Goal: Transaction & Acquisition: Download file/media

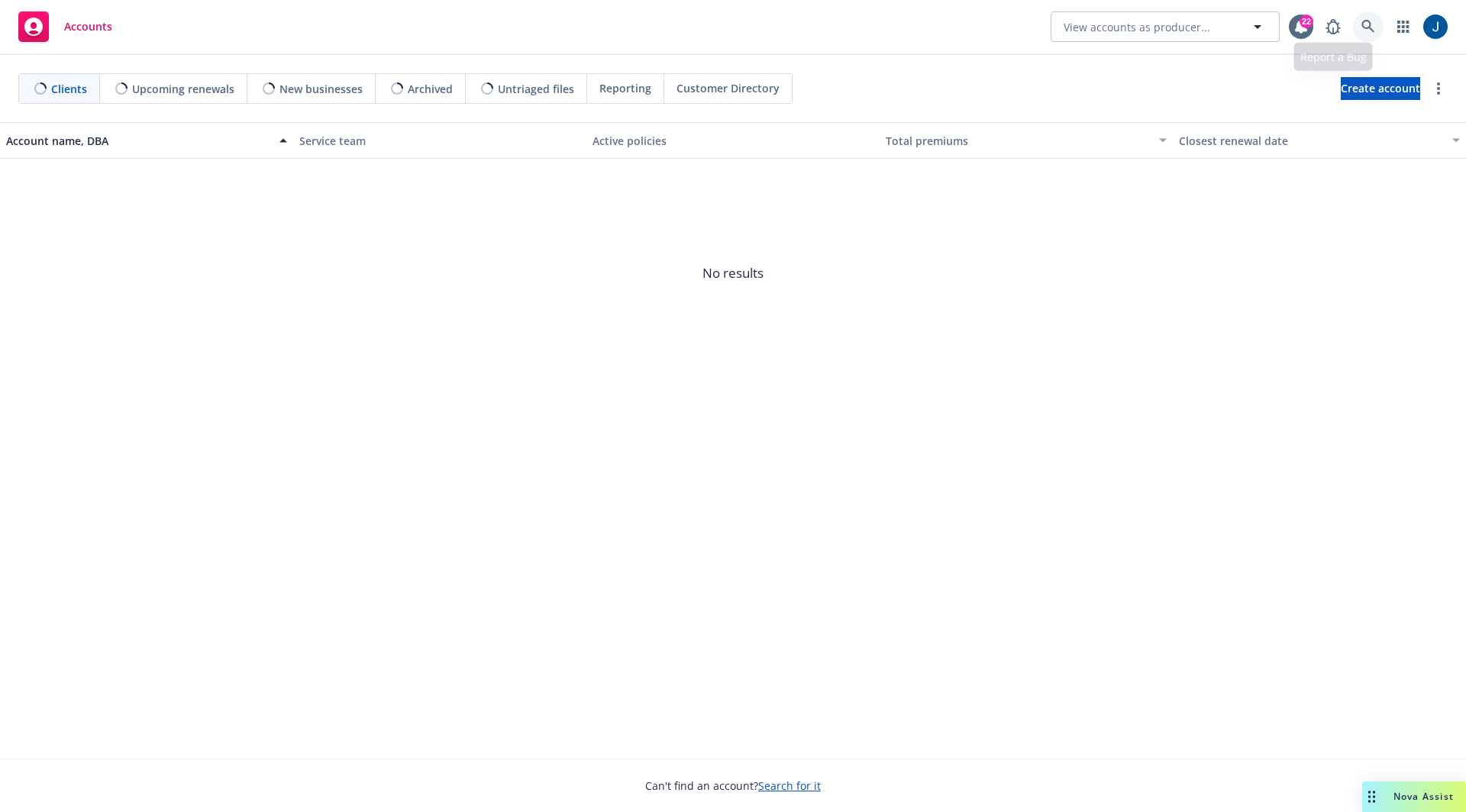
click at [1359, 23] on link at bounding box center [1369, 27] width 31 height 30
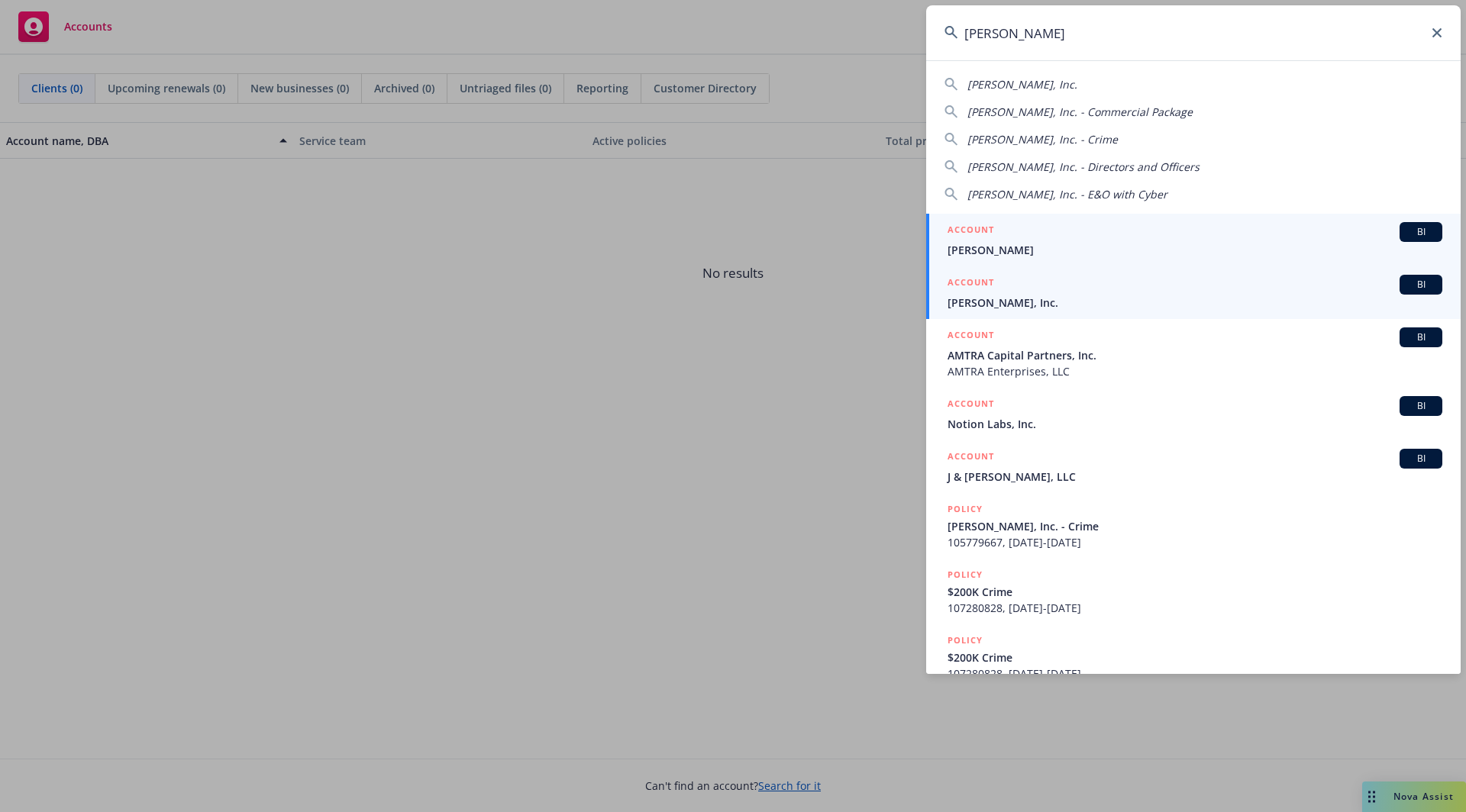
type input "[PERSON_NAME]"
click at [1010, 294] on span "[PERSON_NAME], Inc." at bounding box center [1194, 302] width 495 height 16
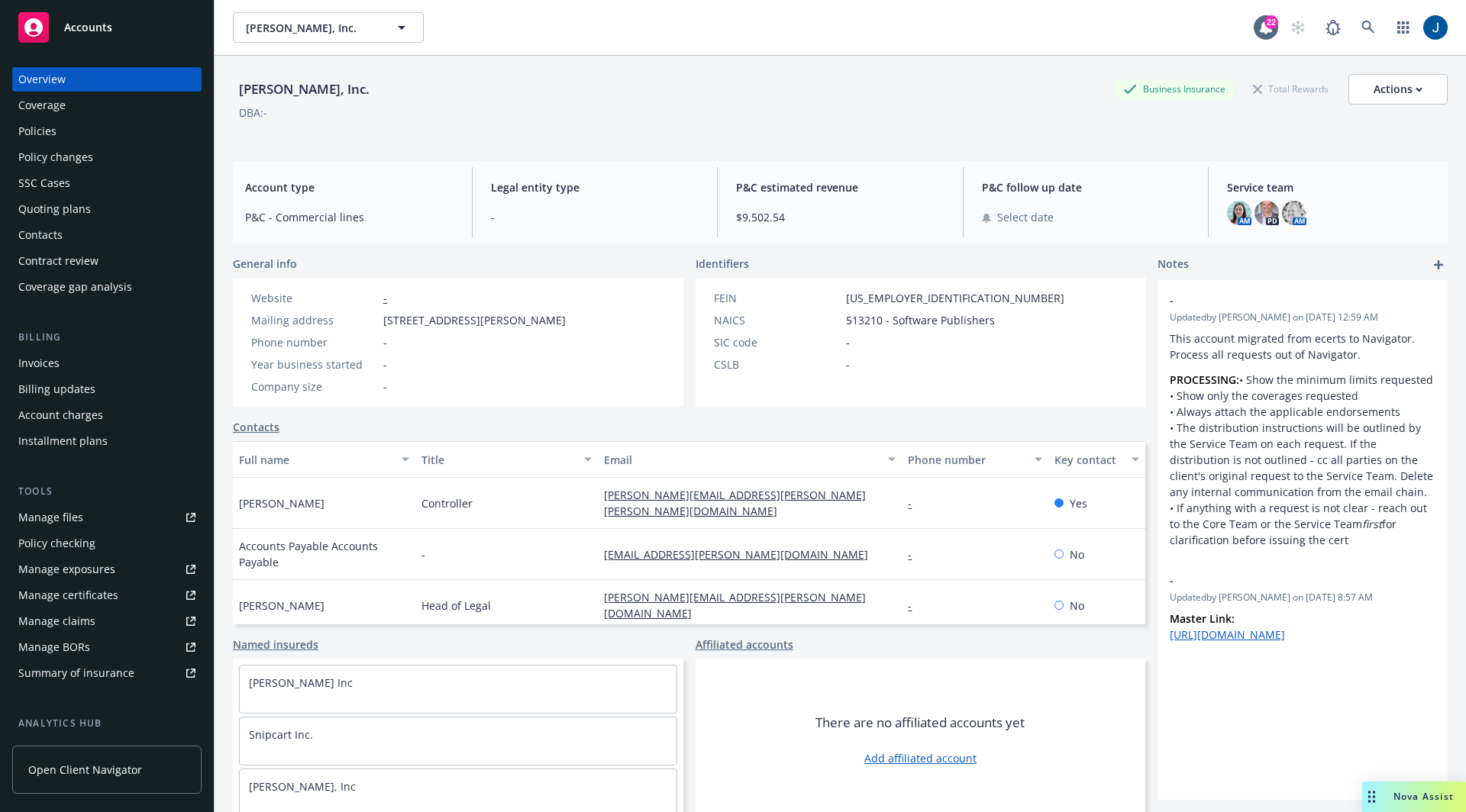
click at [81, 141] on div "Policies" at bounding box center [107, 132] width 177 height 25
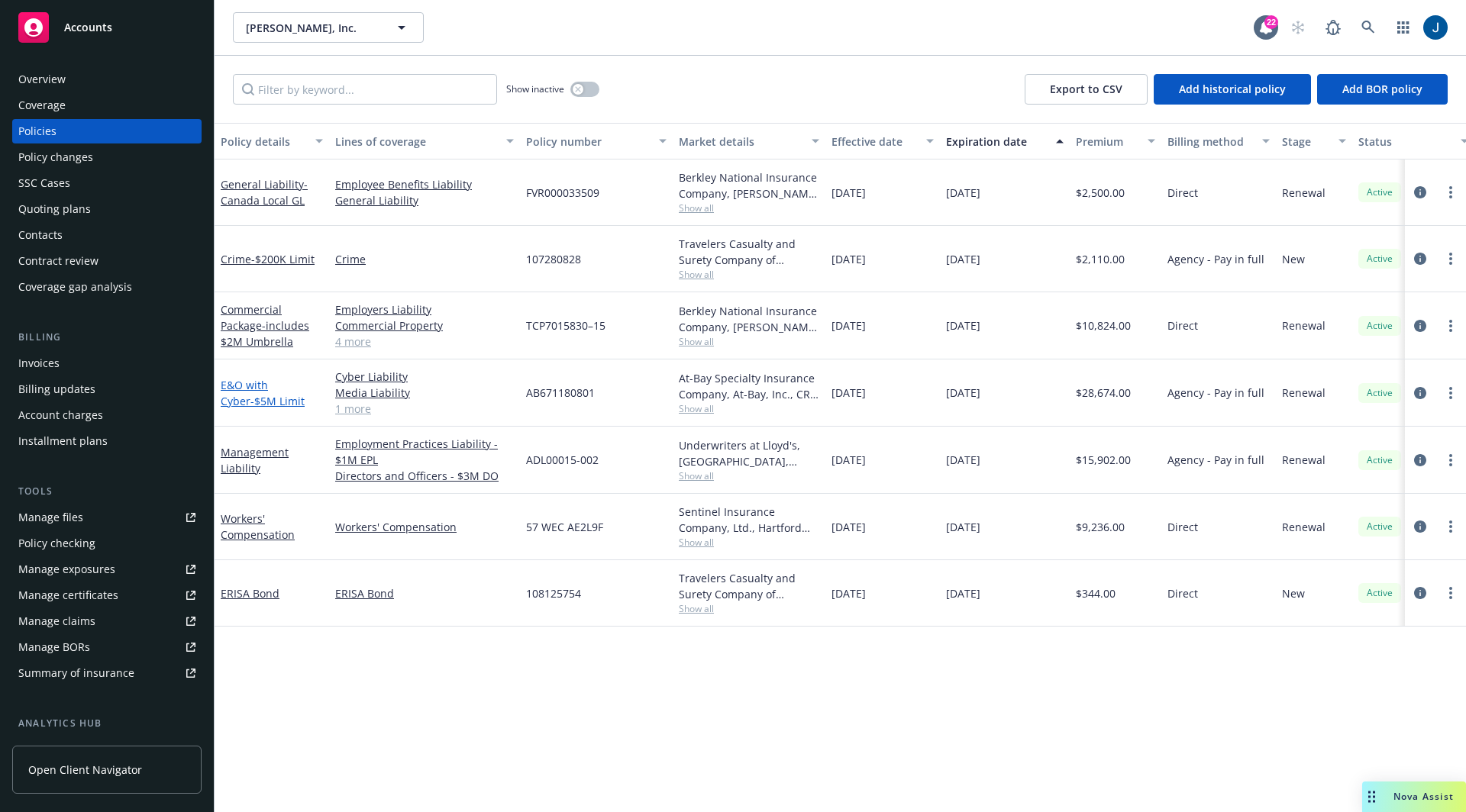
click at [256, 401] on span "- $5M Limit" at bounding box center [277, 400] width 54 height 14
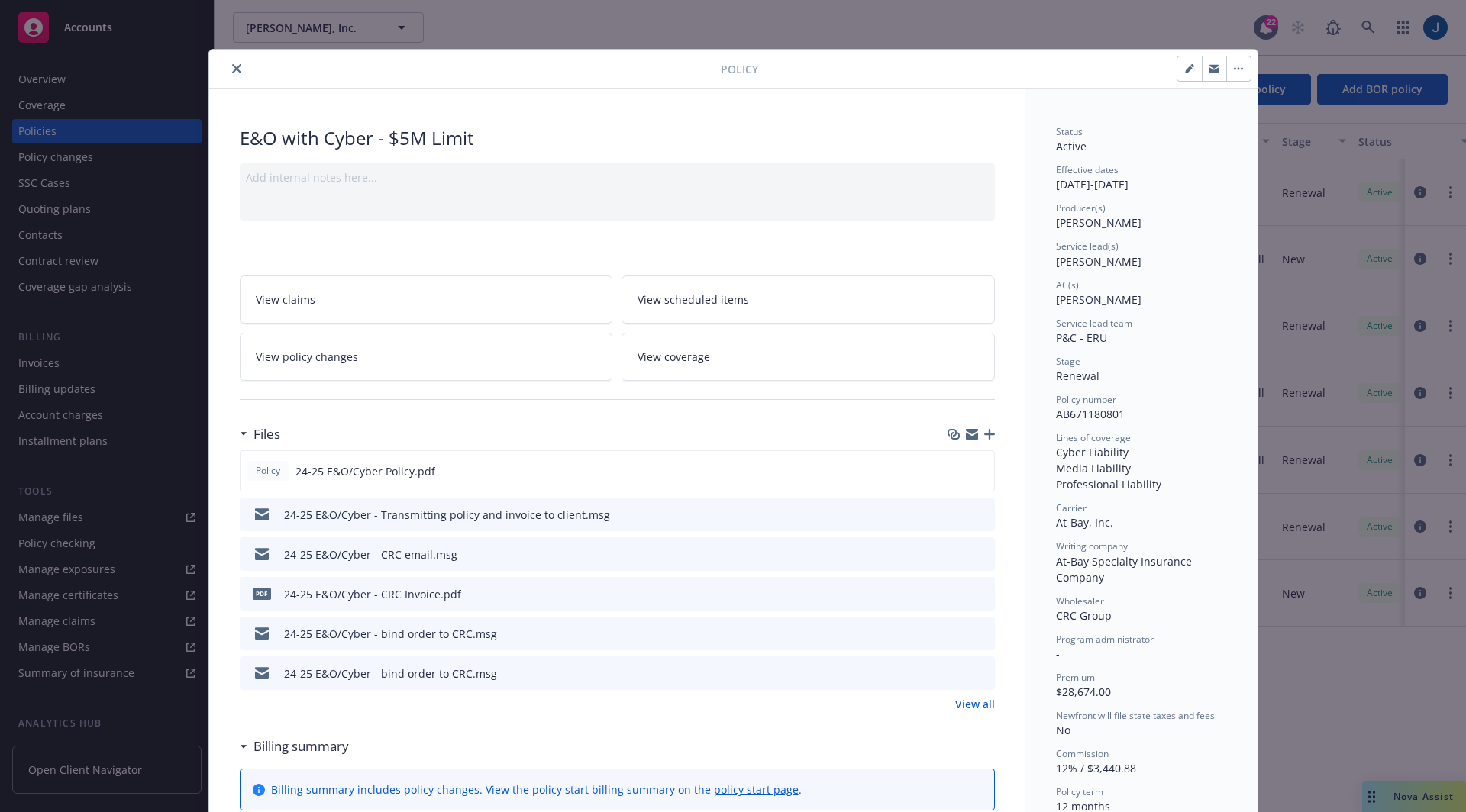
click at [798, 352] on link "View coverage" at bounding box center [808, 356] width 374 height 48
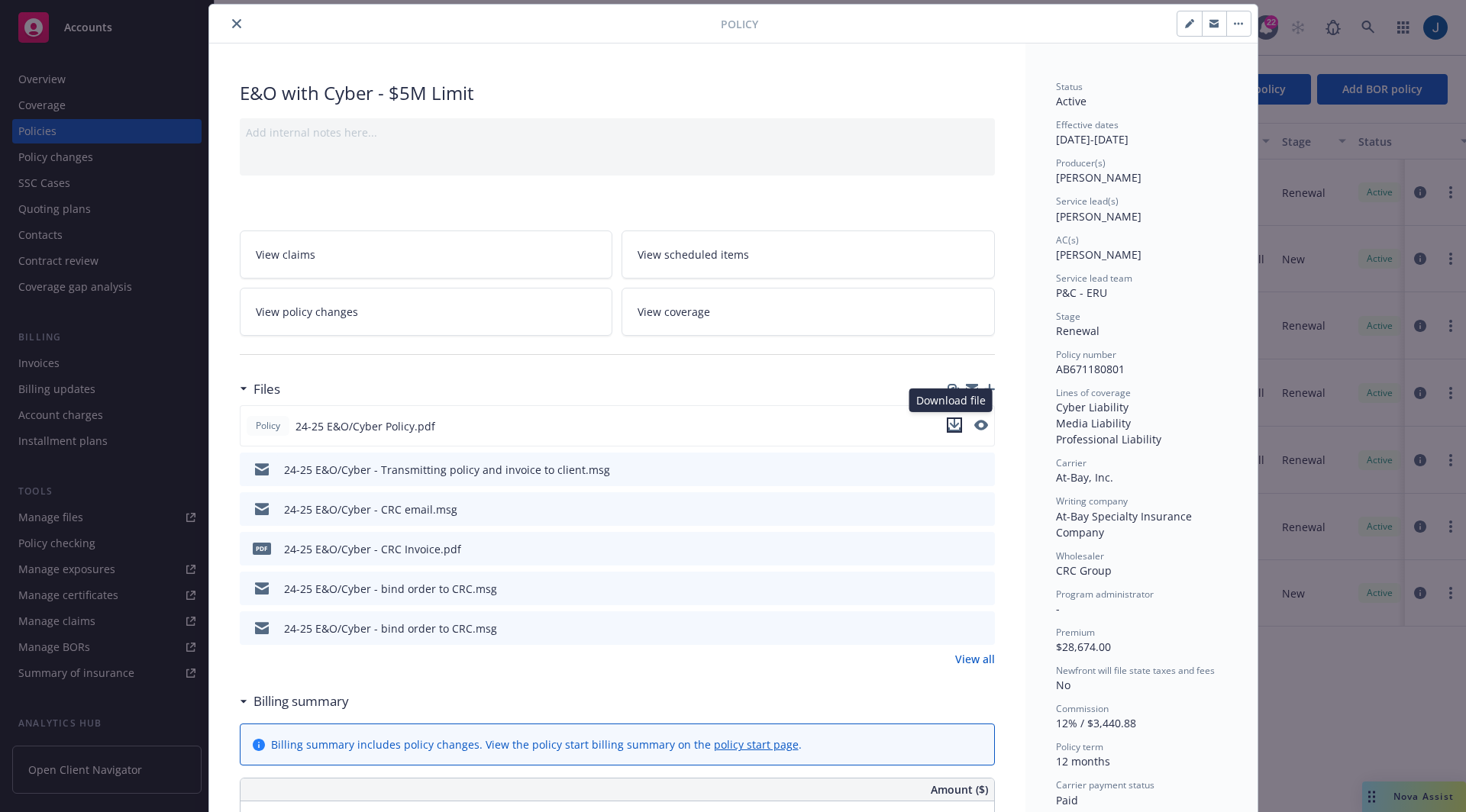
click at [948, 422] on icon "download file" at bounding box center [954, 425] width 12 height 12
